Goal: Task Accomplishment & Management: Manage account settings

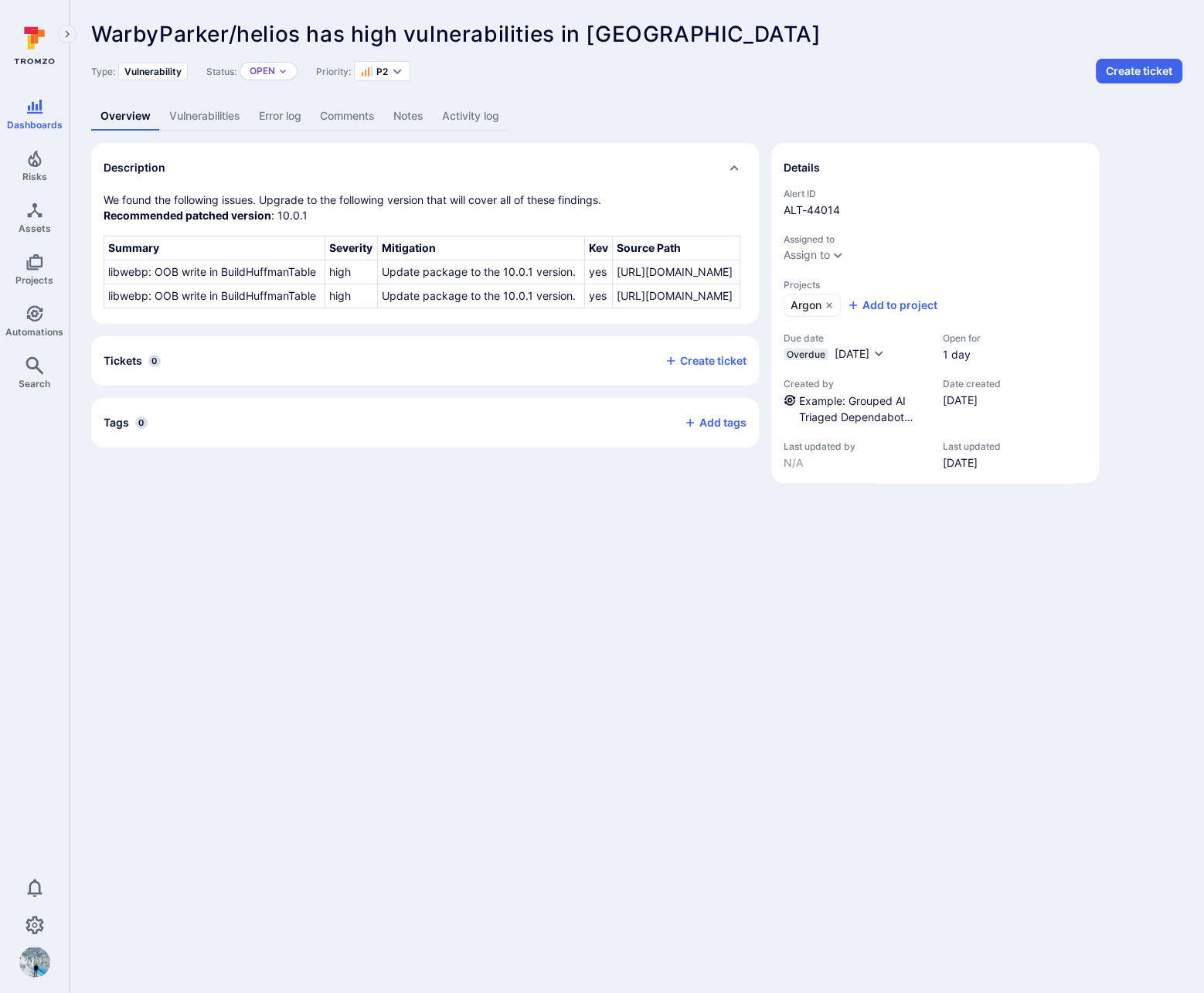
click at [974, 68] on div "Type: Vulnerability Status: Open Priority: P2 Create ticket" at bounding box center [637, 71] width 1091 height 25
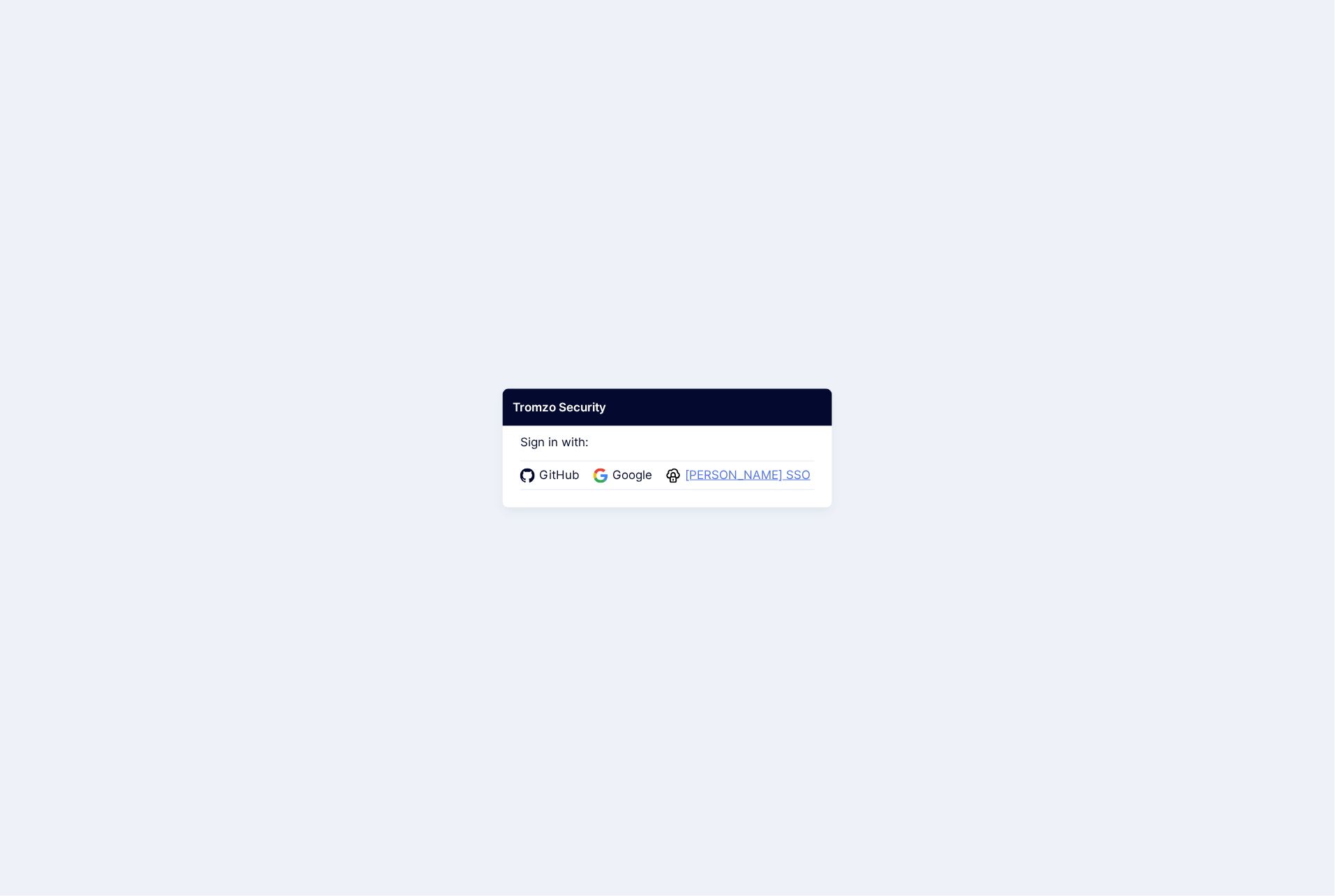
click at [728, 474] on span "Warby Parker SSO" at bounding box center [747, 475] width 134 height 18
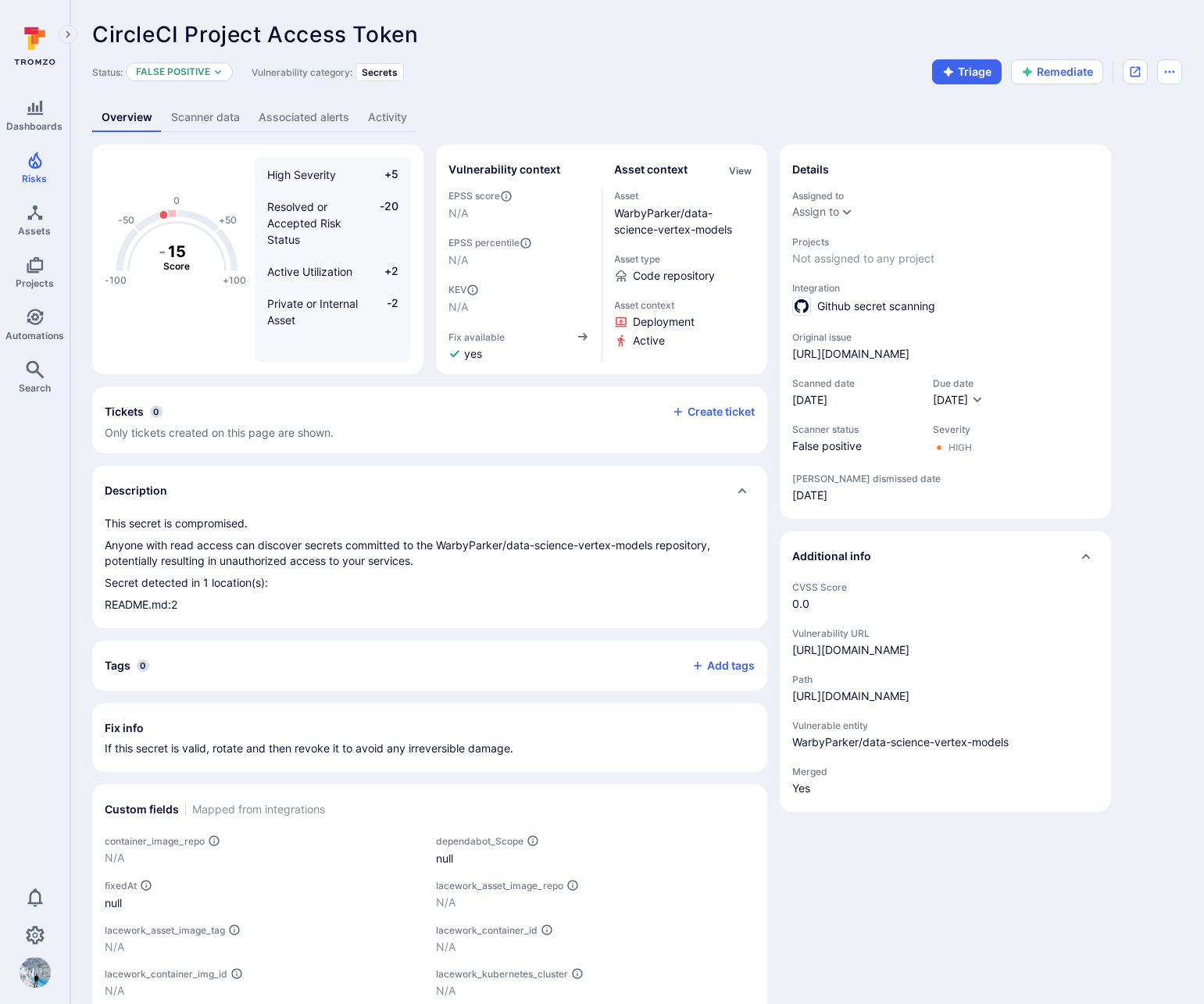
click at [68, 35] on icon "Expand navigation menu" at bounding box center [68, 34] width 4 height 7
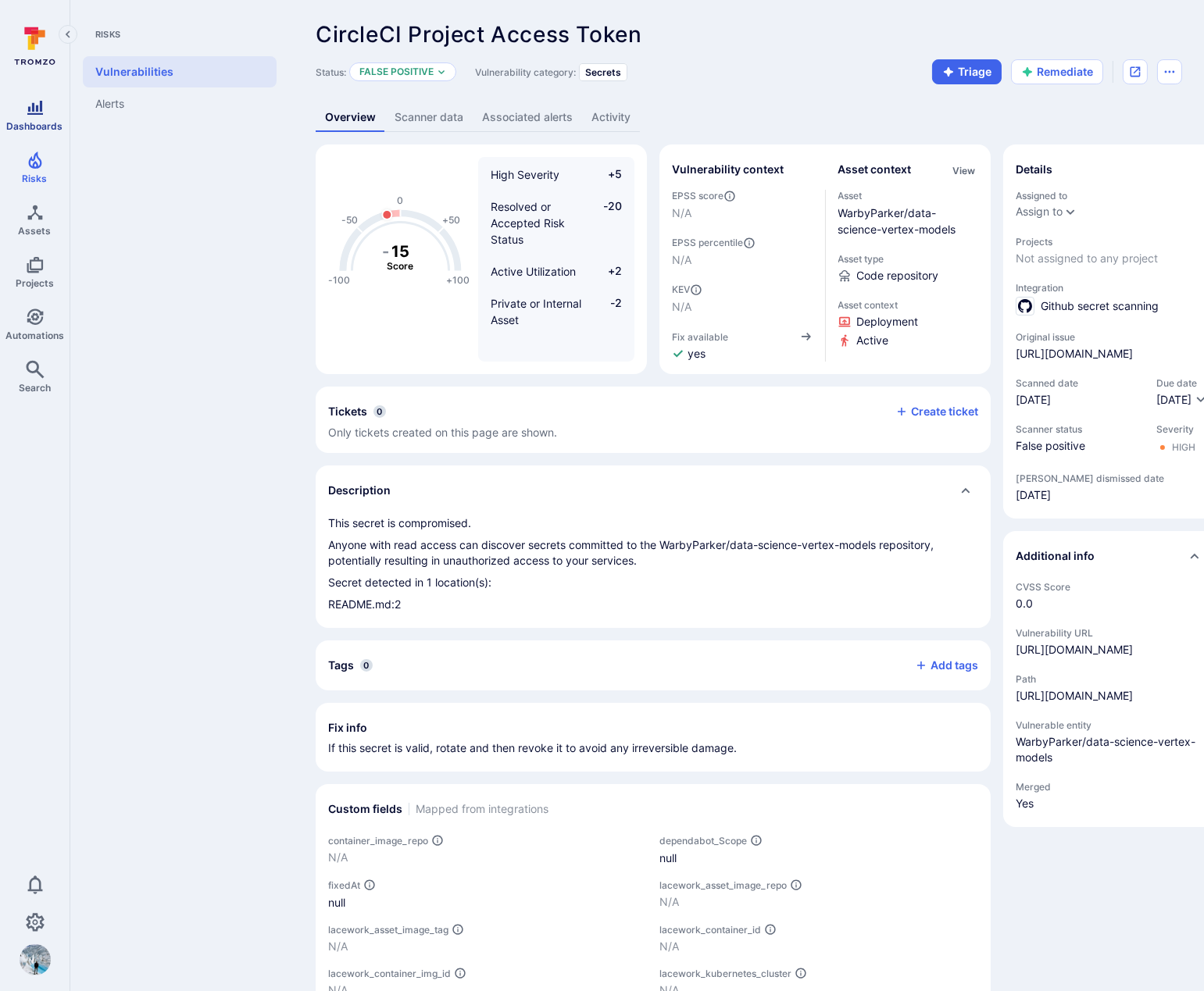
click at [33, 114] on icon "Dashboards" at bounding box center [34, 108] width 15 height 14
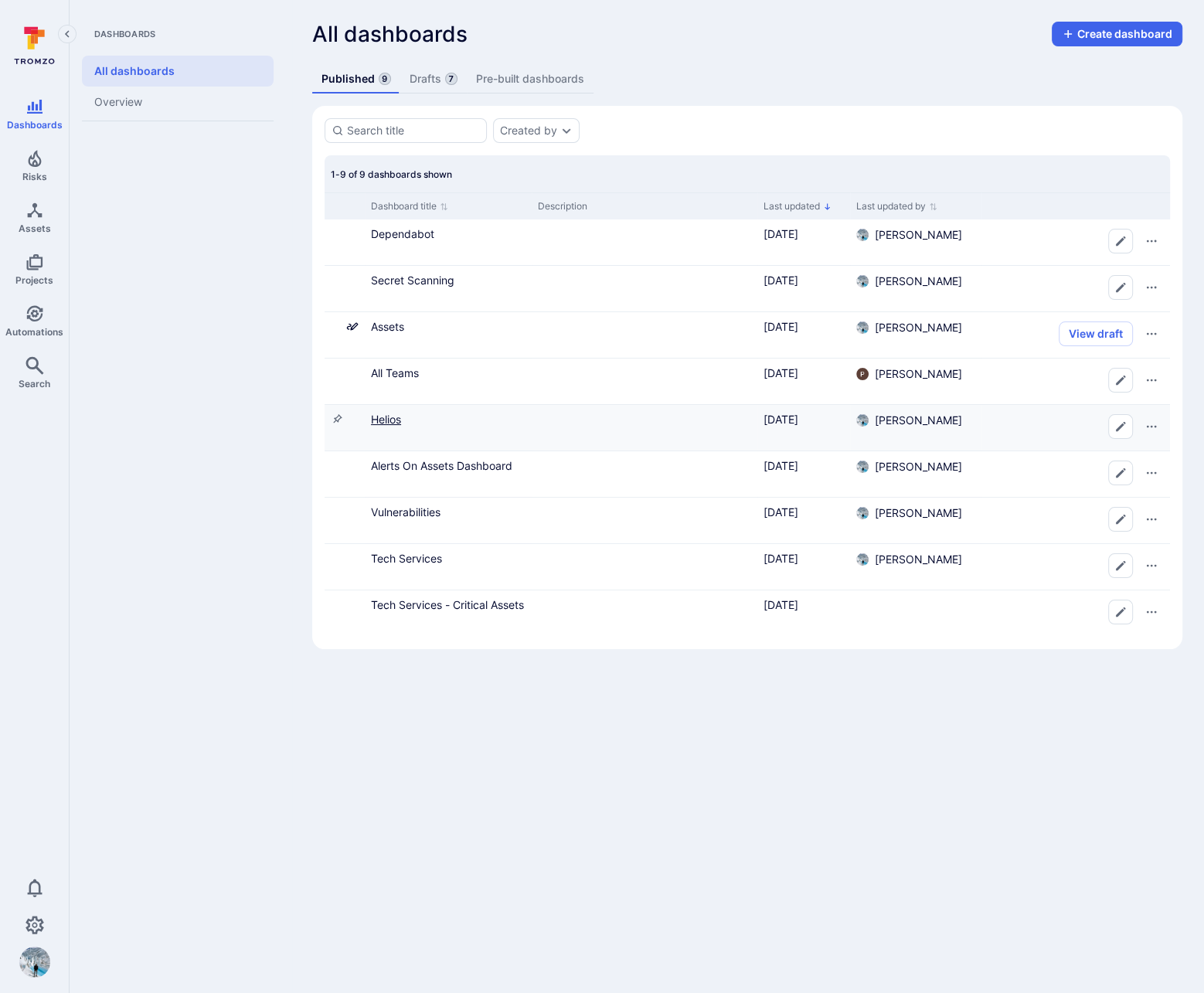
click at [391, 421] on link "Helios" at bounding box center [386, 419] width 30 height 13
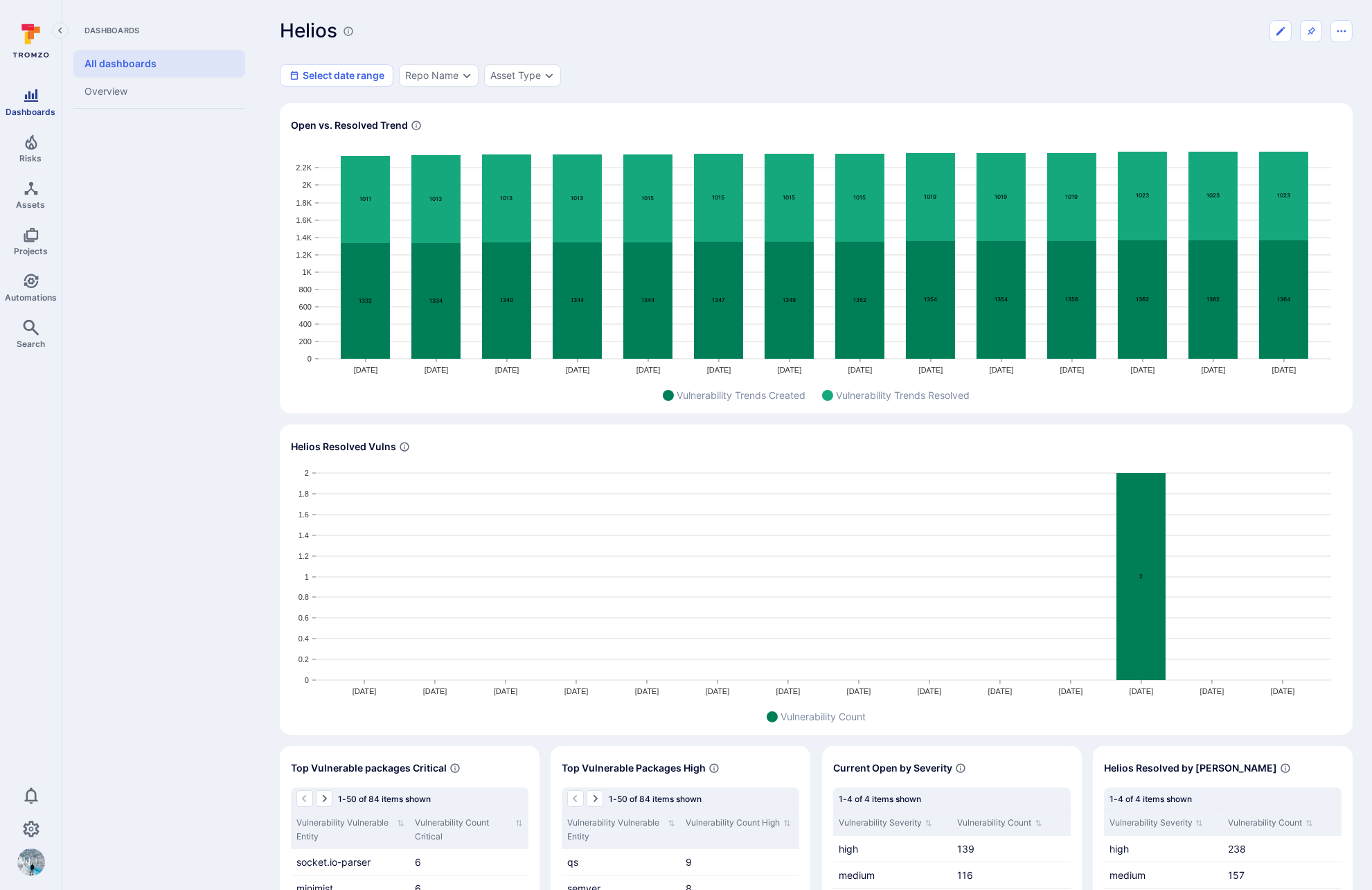
click at [33, 104] on link "Dashboards" at bounding box center [30, 102] width 61 height 41
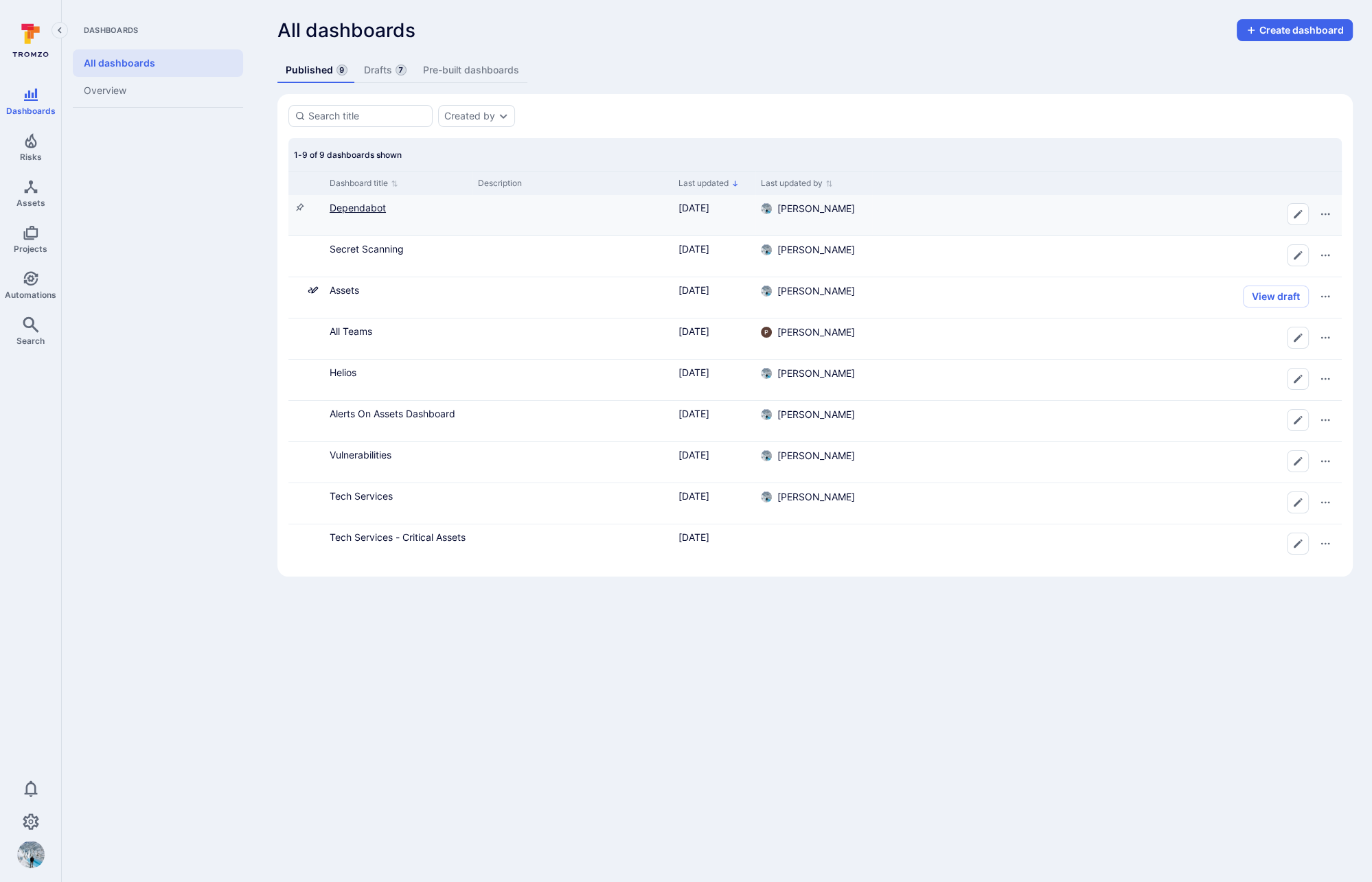
click at [379, 208] on link "Dependabot" at bounding box center [357, 207] width 56 height 12
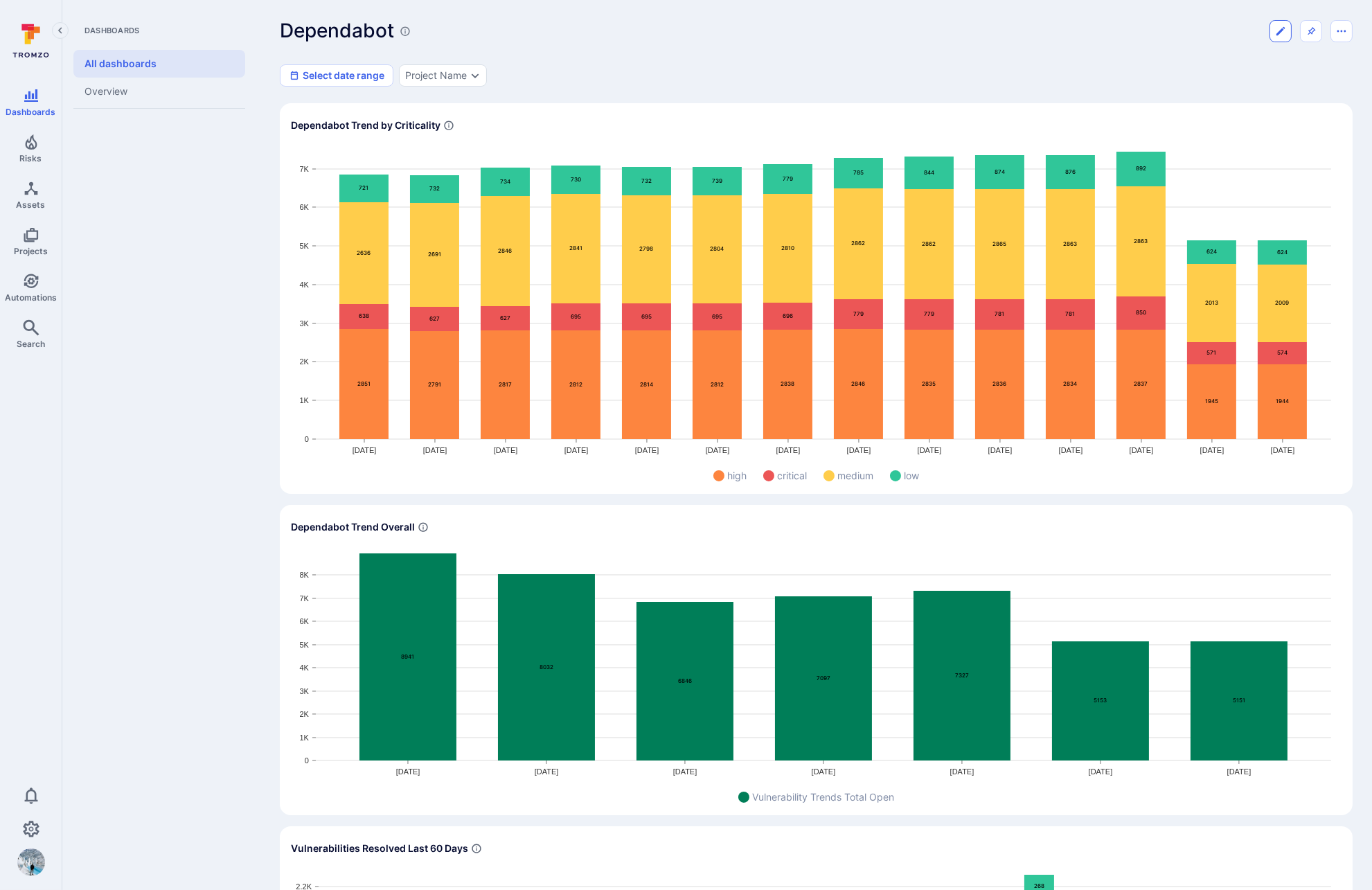
click at [1282, 29] on icon "Edit dashboard" at bounding box center [1280, 30] width 8 height 8
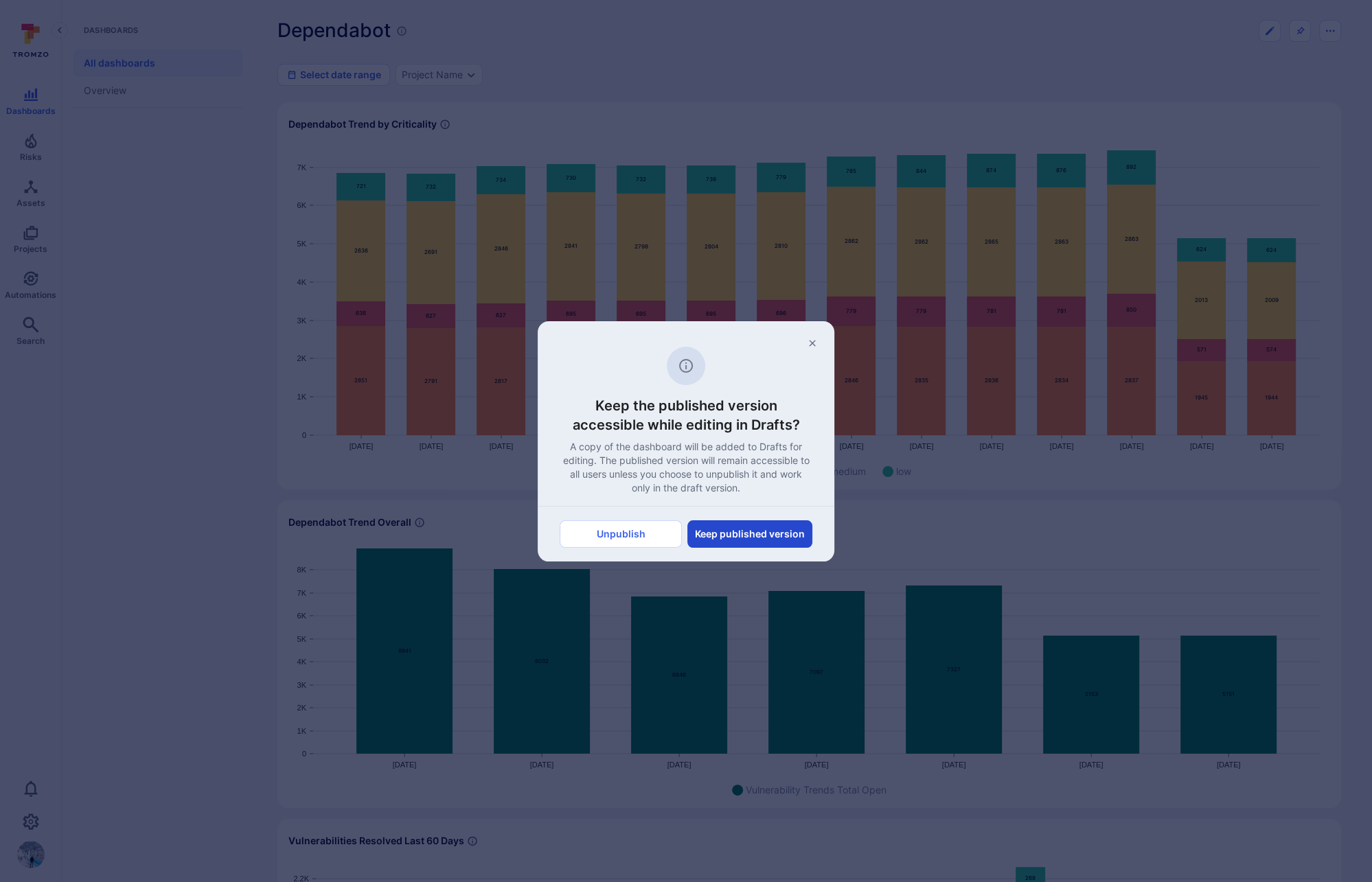
click at [755, 534] on button "Keep published version" at bounding box center [750, 534] width 125 height 28
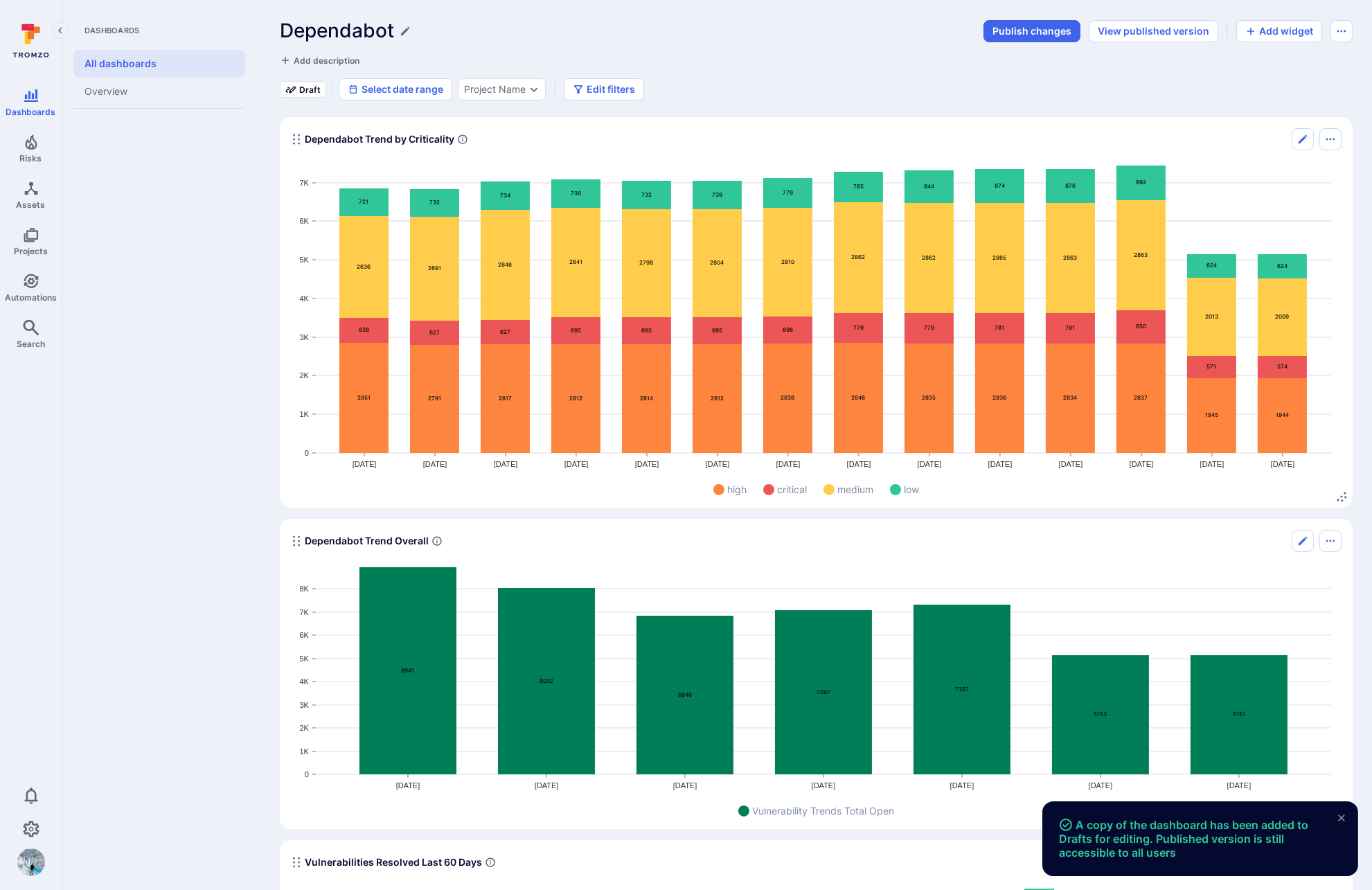
click at [1299, 142] on icon "Edit" at bounding box center [1303, 139] width 8 height 8
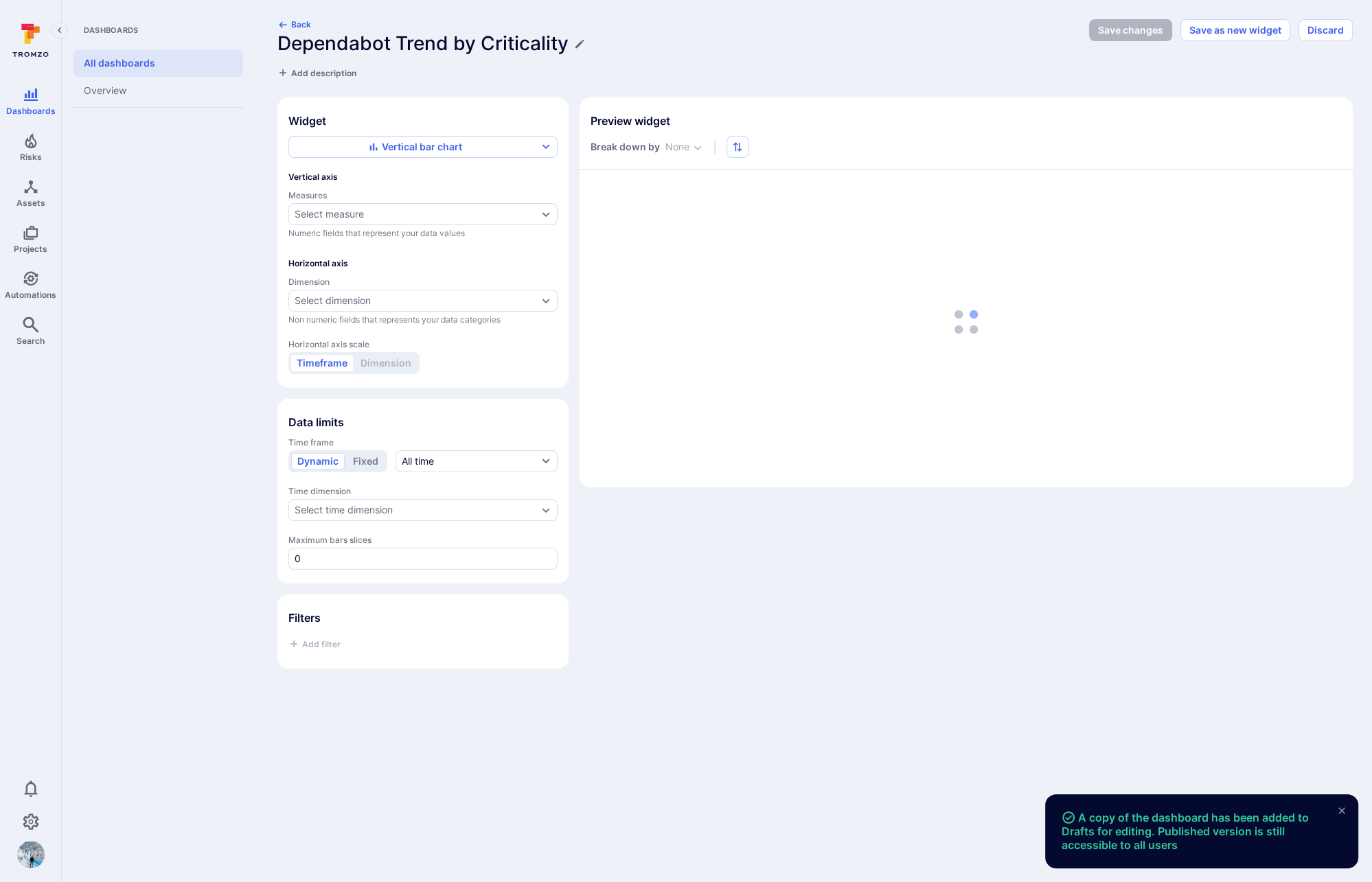
type input "week"
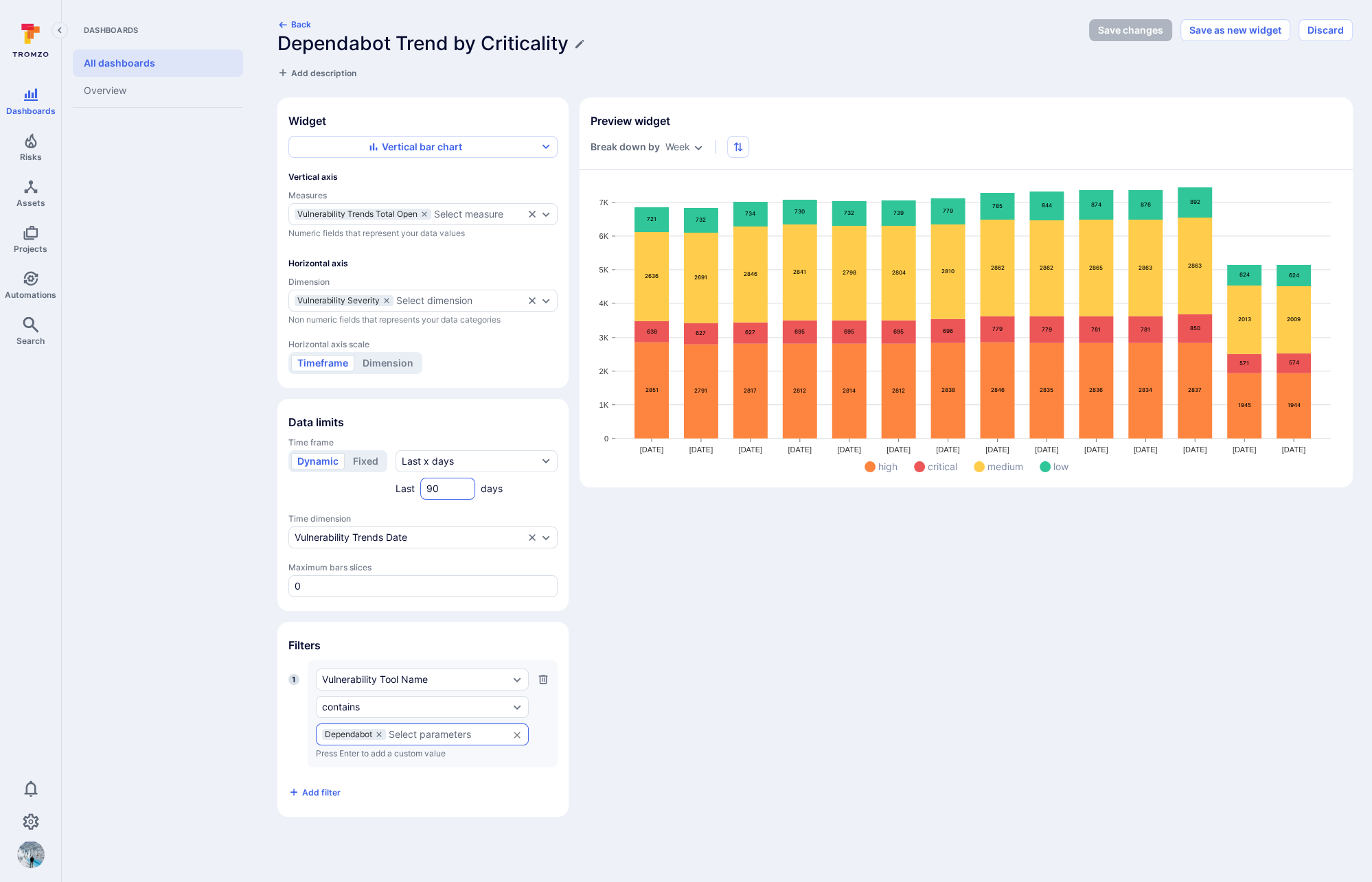
click at [436, 484] on input "90" at bounding box center [447, 488] width 43 height 13
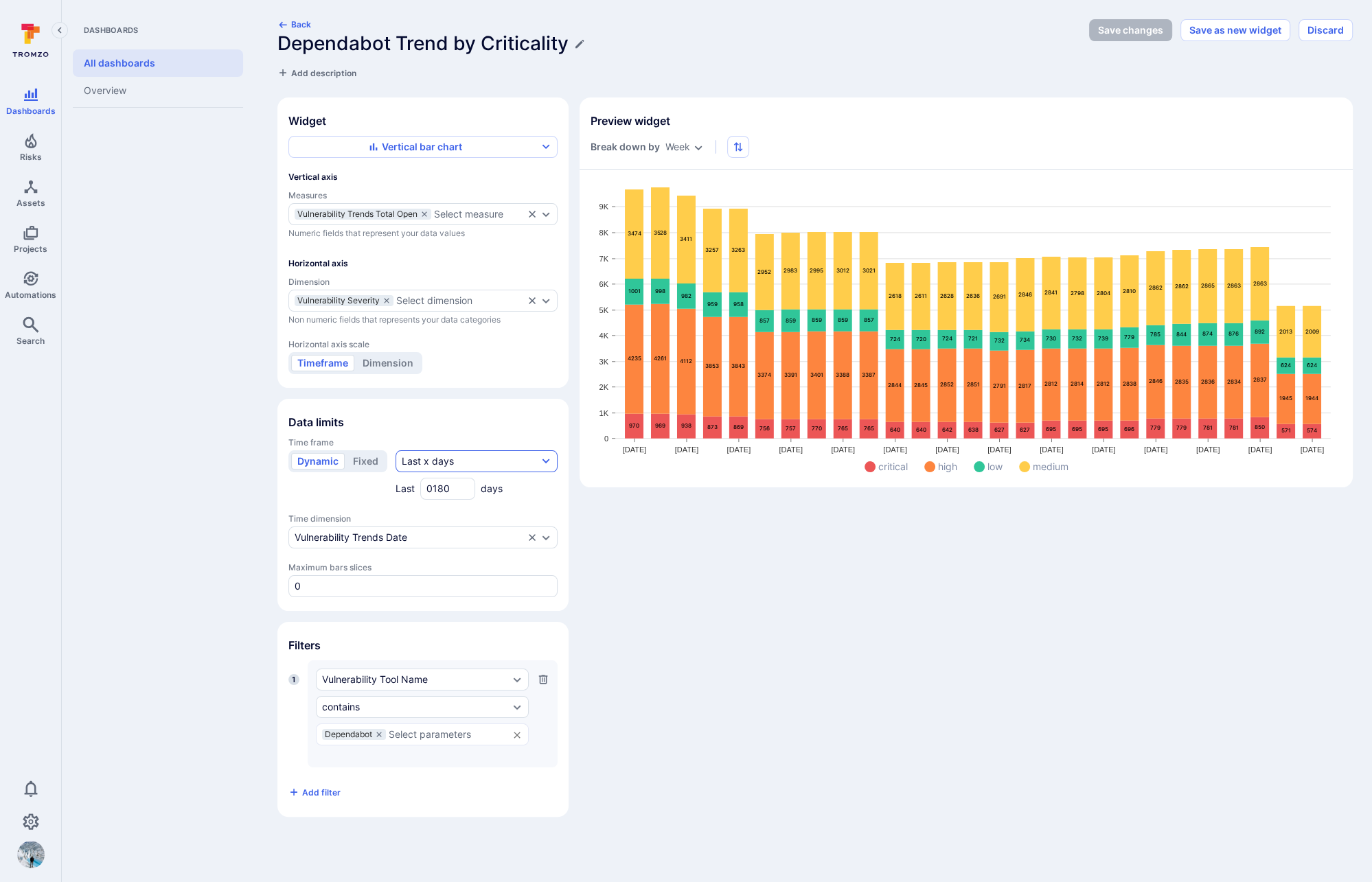
type input "0180"
click at [445, 458] on div "Last x days" at bounding box center [428, 461] width 52 height 13
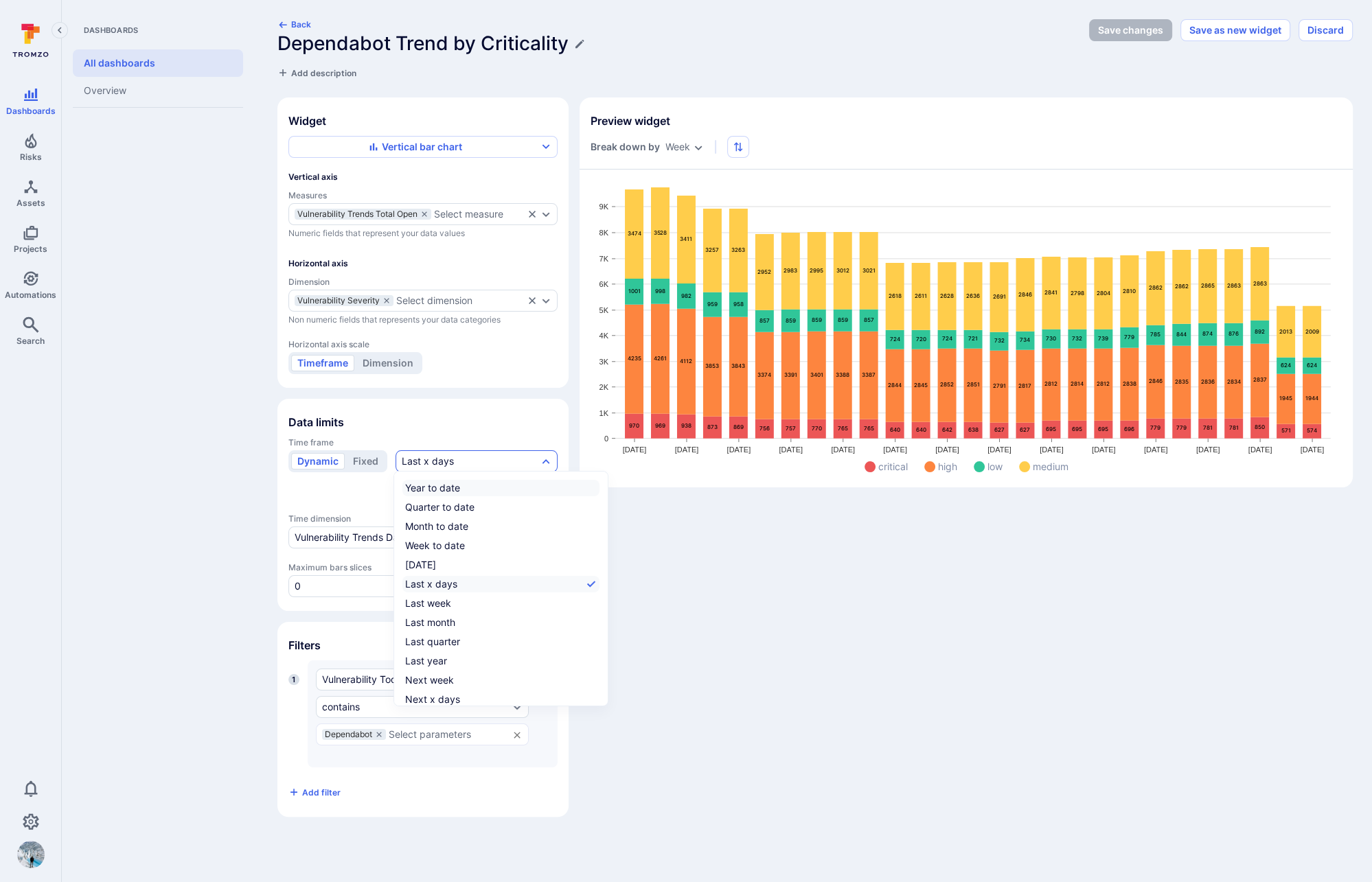
click at [460, 495] on label "Year to date" at bounding box center [501, 488] width 197 height 17
click at [596, 488] on input "Year to date" at bounding box center [596, 488] width 0 height 0
checkbox input "true"
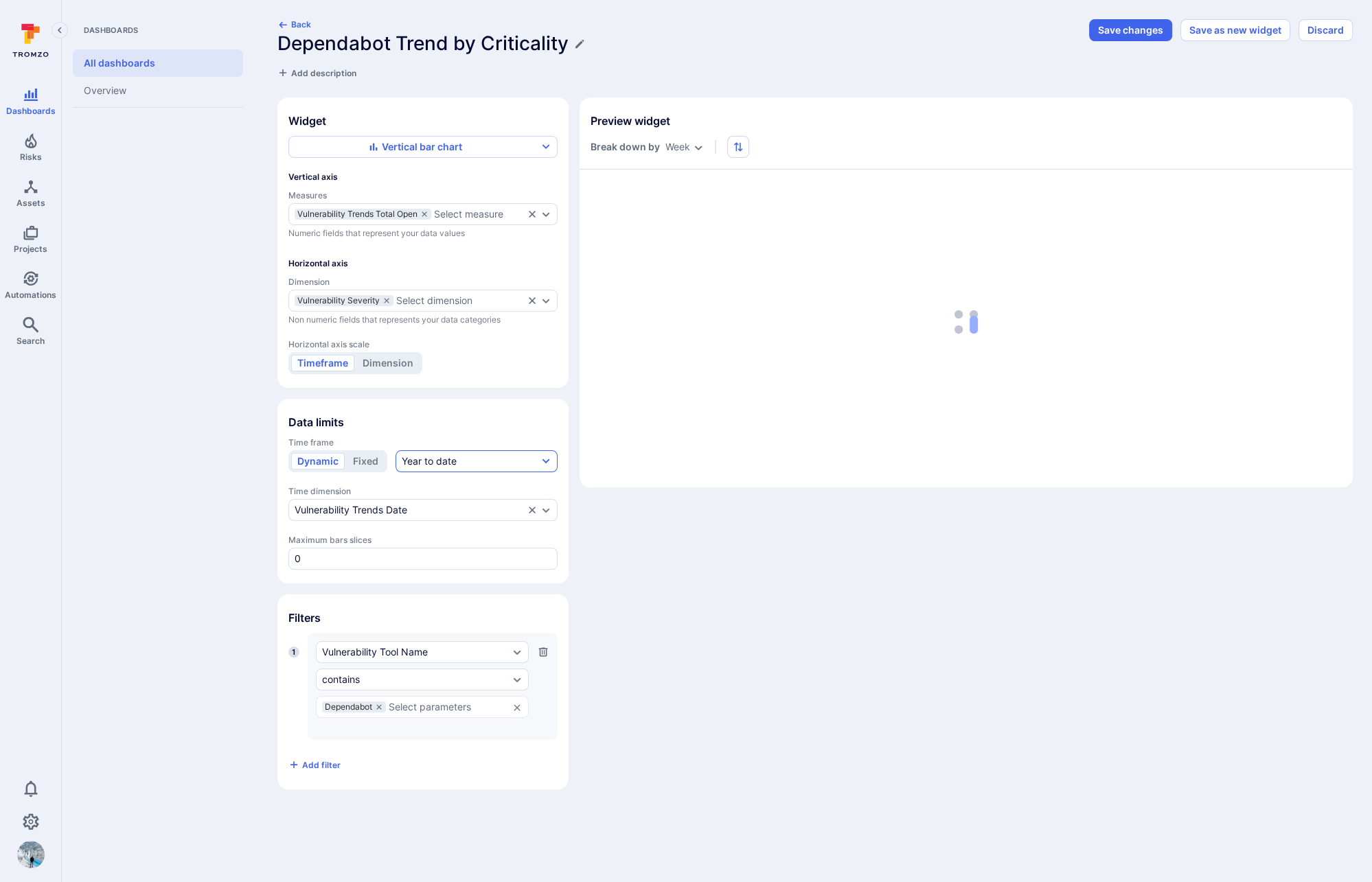
click at [469, 458] on button "Year to date" at bounding box center [476, 462] width 162 height 22
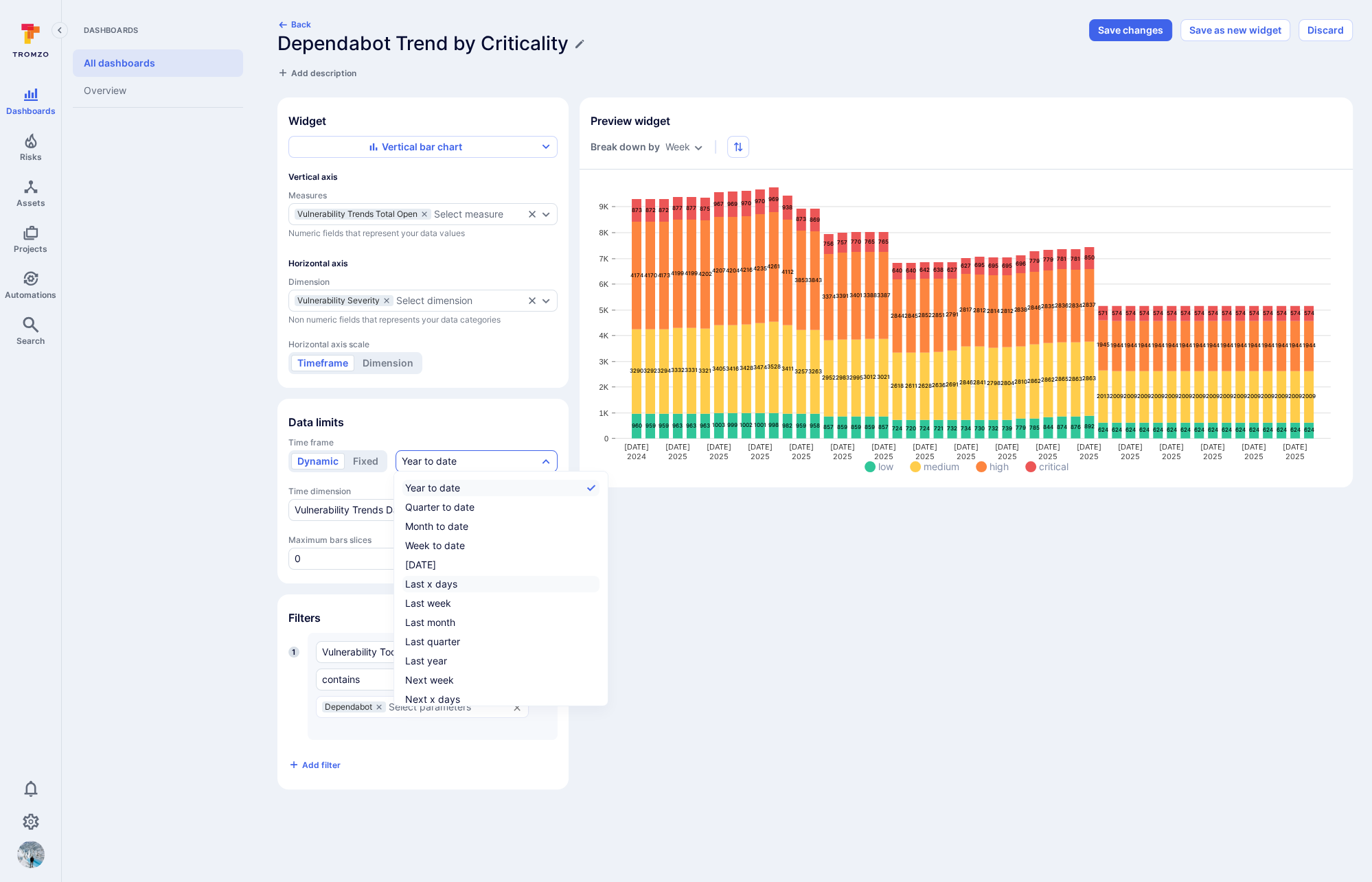
click at [463, 584] on label "Last x days" at bounding box center [501, 584] width 197 height 17
click at [596, 585] on input "Last x days" at bounding box center [596, 585] width 0 height 0
checkbox input "true"
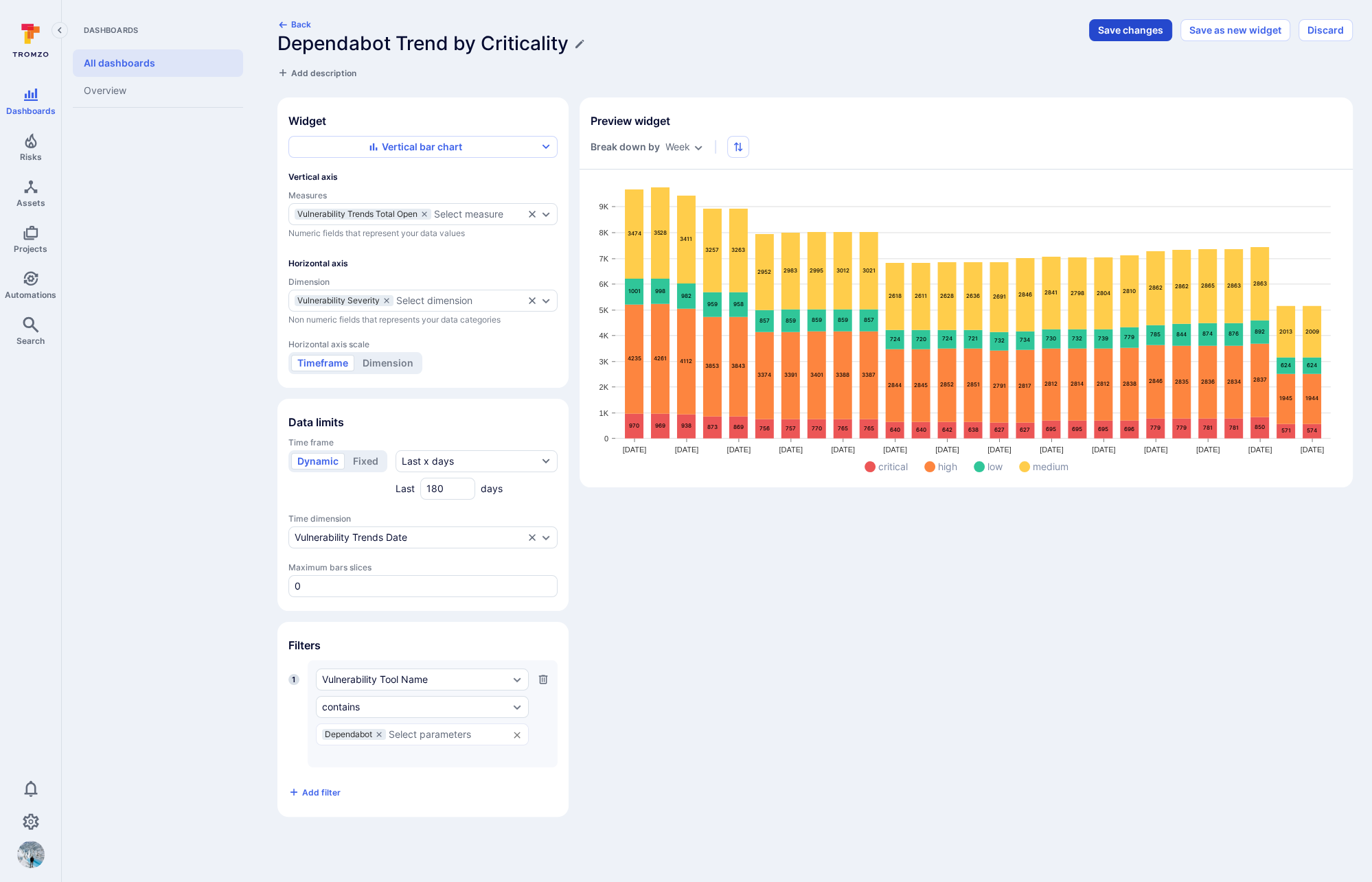
click at [1133, 28] on button "Save changes" at bounding box center [1130, 30] width 83 height 22
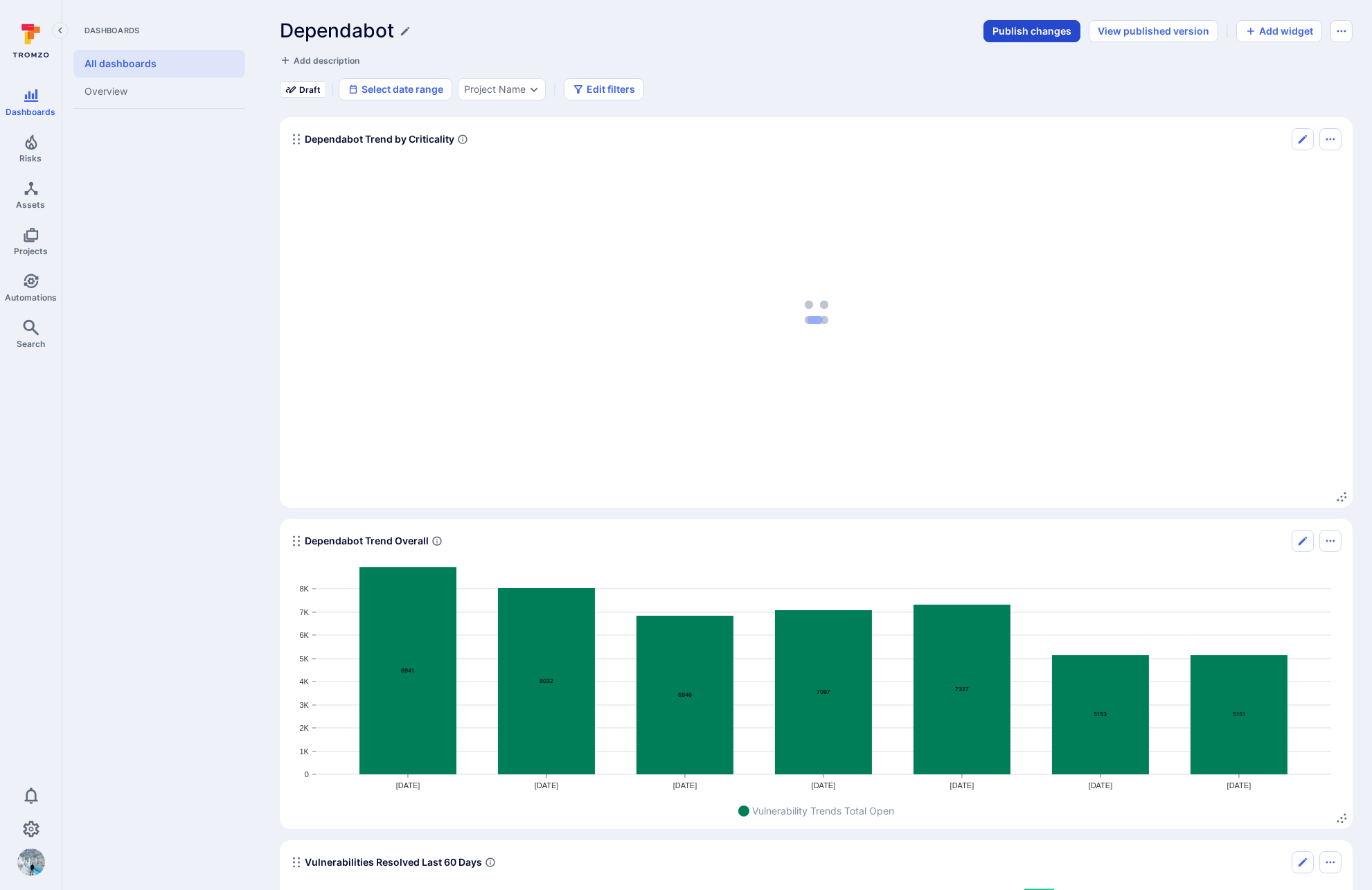
click at [1039, 27] on button "Publish changes" at bounding box center [1032, 31] width 97 height 22
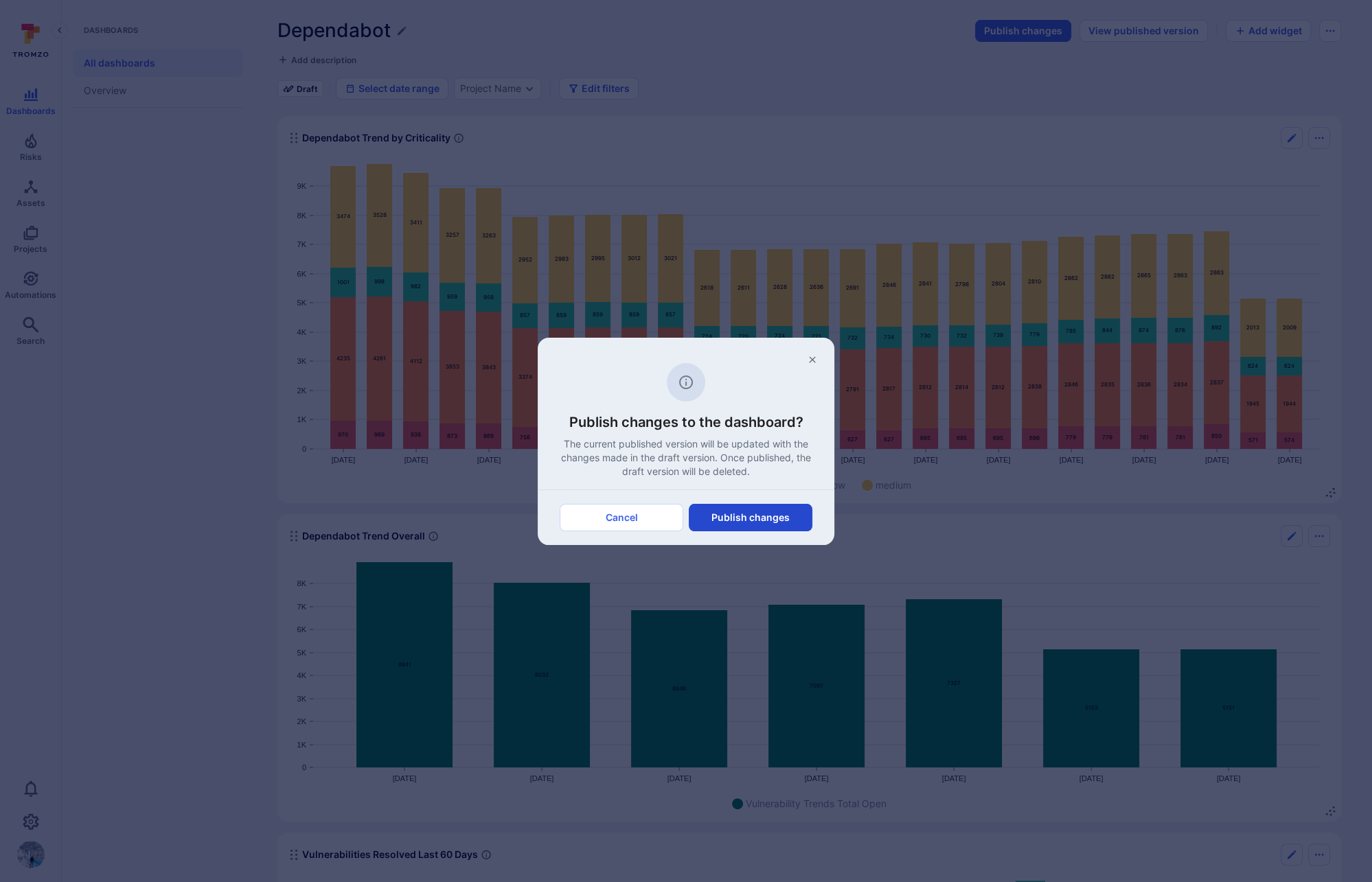
click at [750, 520] on button "Publish changes" at bounding box center [750, 518] width 124 height 28
